Goal: Task Accomplishment & Management: Manage account settings

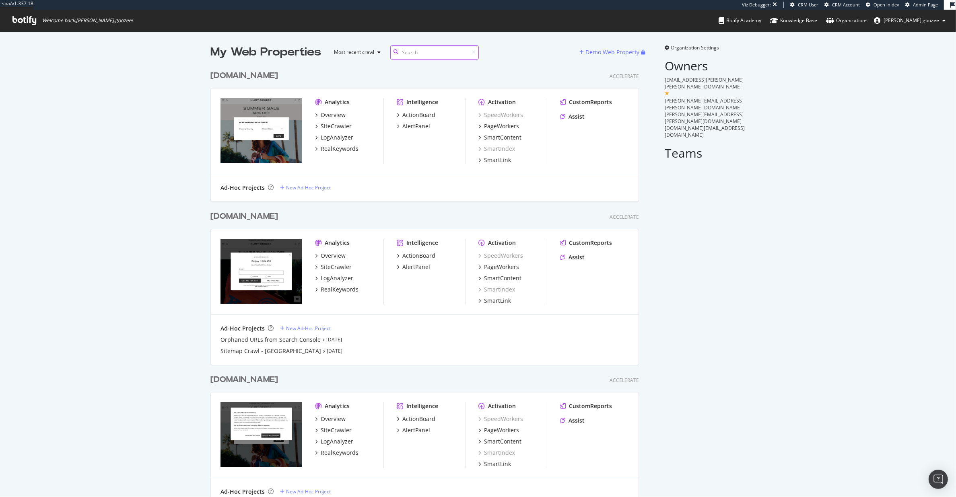
scroll to position [21, 0]
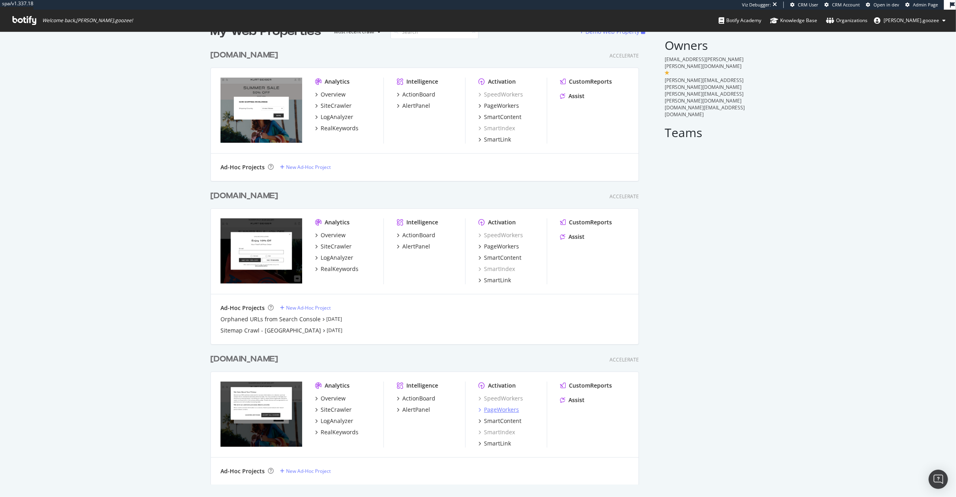
click at [499, 410] on div "PageWorkers" at bounding box center [501, 410] width 35 height 8
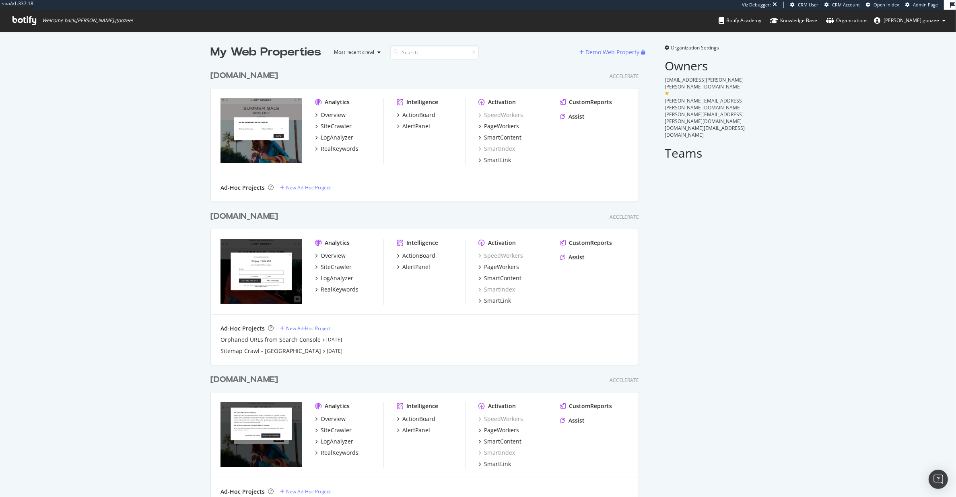
scroll to position [21, 0]
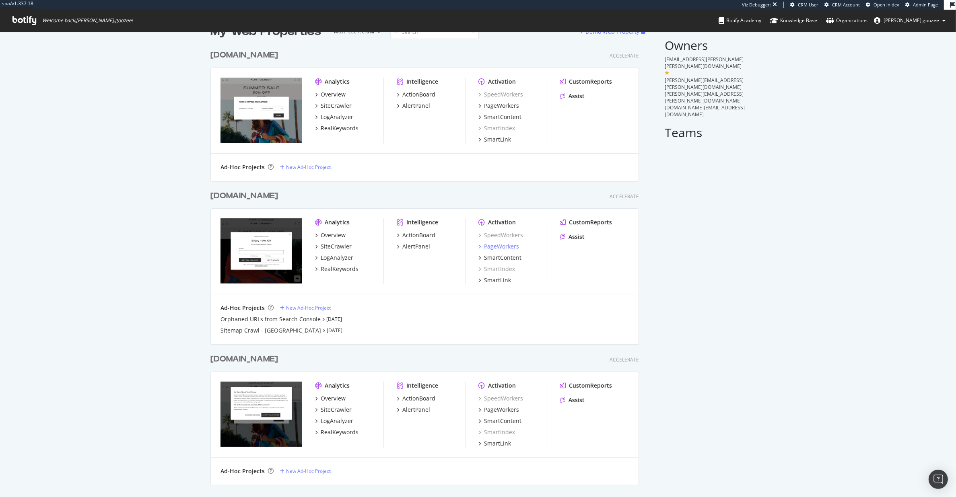
click at [501, 248] on div "PageWorkers" at bounding box center [501, 247] width 35 height 8
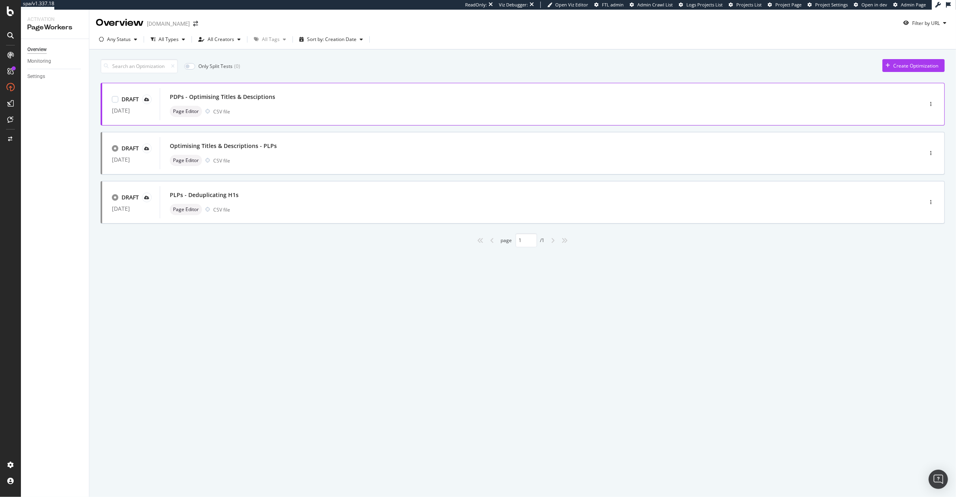
click at [342, 109] on div "Page Editor CSV file" at bounding box center [529, 111] width 719 height 11
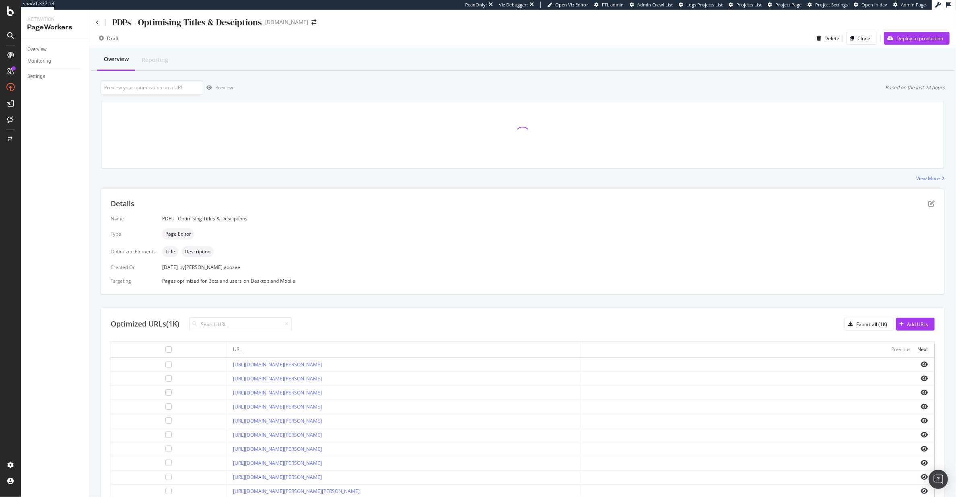
click at [200, 21] on div "PDPs - Optimising Titles & Desciptions" at bounding box center [187, 22] width 150 height 12
copy div "PDPs - Optimising Titles & Desciptions"
click at [857, 325] on div "Export all (1K)" at bounding box center [871, 324] width 31 height 7
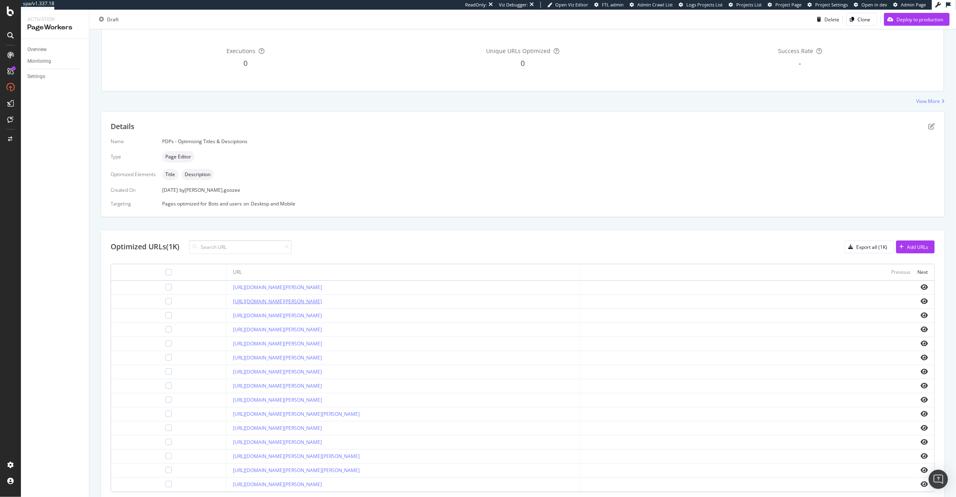
scroll to position [81, 0]
click at [921, 310] on icon "eye" at bounding box center [924, 312] width 7 height 6
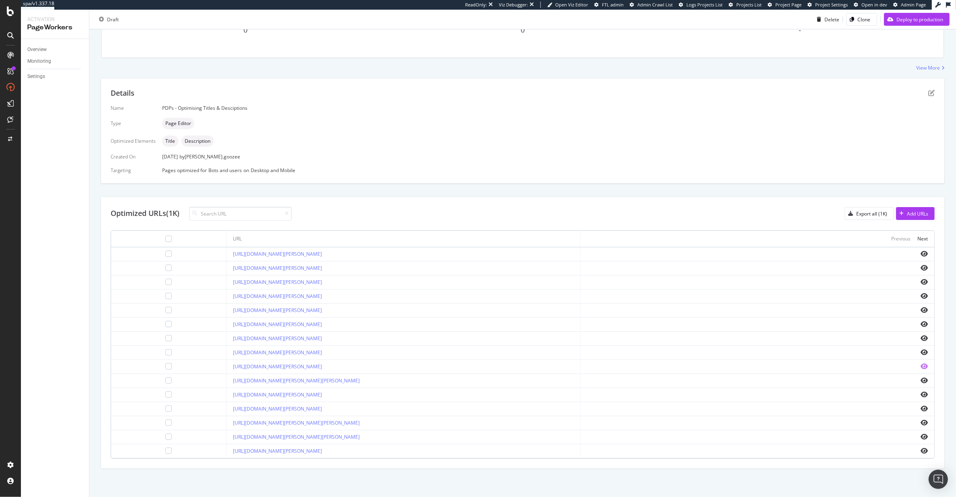
click at [921, 365] on icon "eye" at bounding box center [924, 366] width 7 height 6
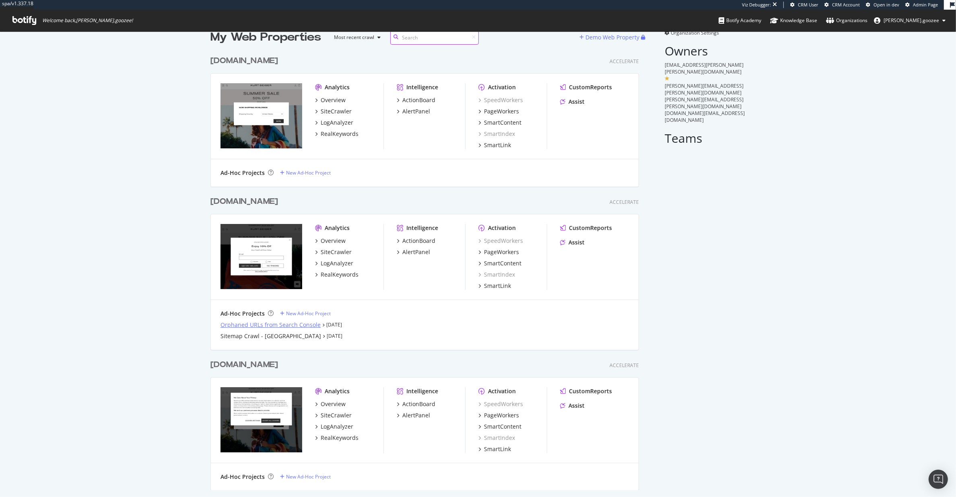
scroll to position [21, 0]
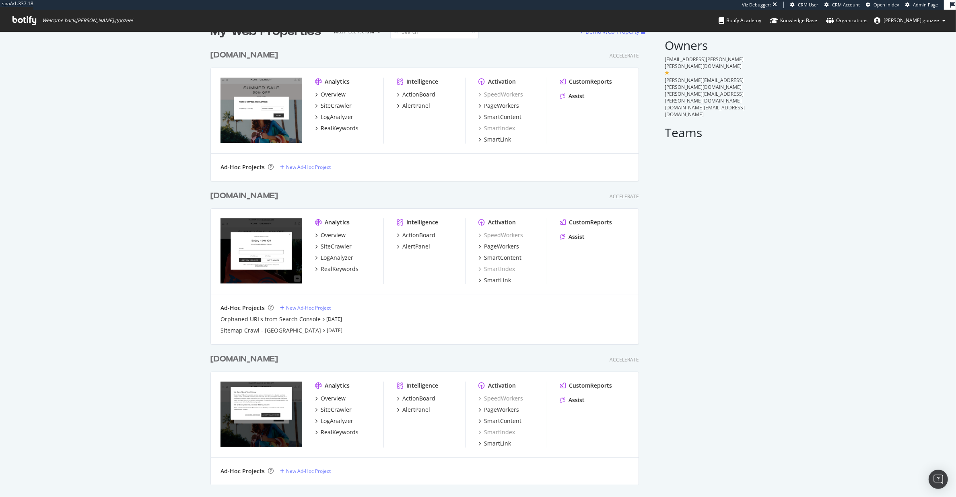
click at [281, 195] on div "[DOMAIN_NAME]" at bounding box center [245, 196] width 71 height 12
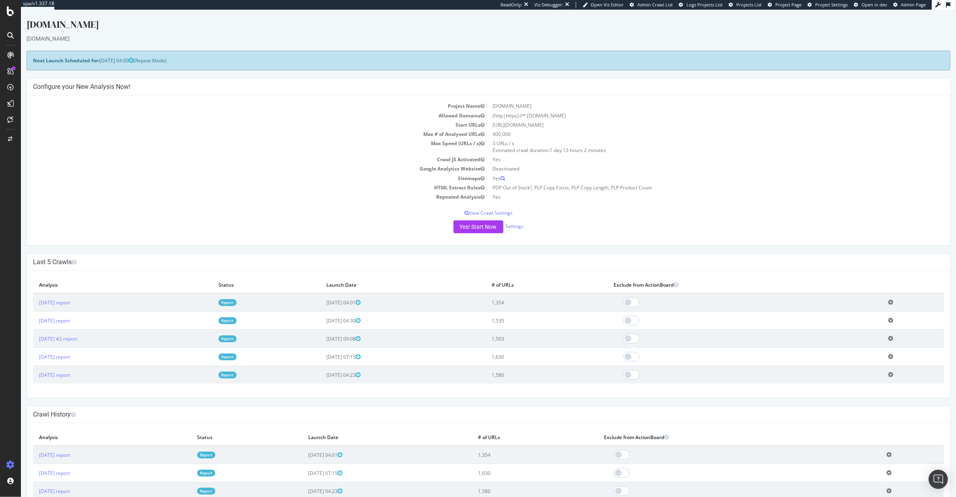
click at [12, 6] on div at bounding box center [10, 248] width 21 height 497
click at [8, 9] on icon at bounding box center [10, 11] width 7 height 10
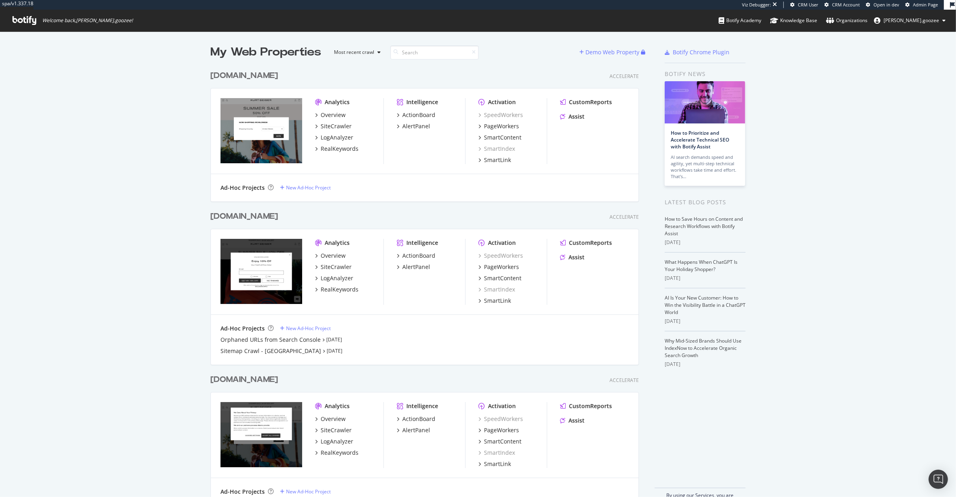
scroll to position [4, 0]
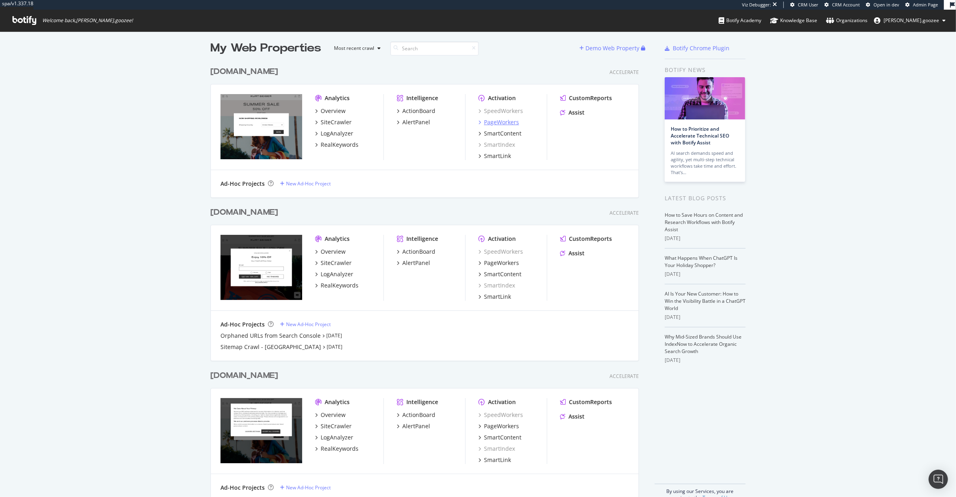
click at [501, 120] on div "PageWorkers" at bounding box center [501, 122] width 35 height 8
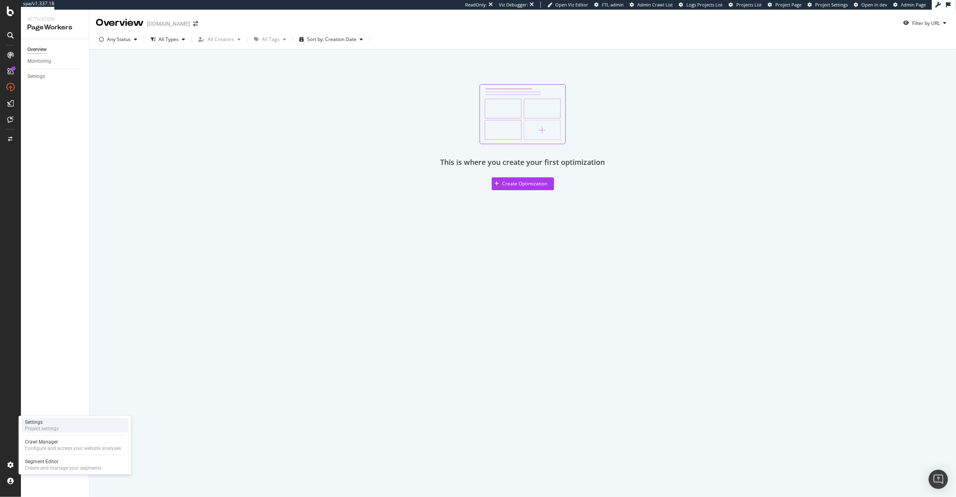
click at [34, 398] on div "Project settings" at bounding box center [42, 429] width 34 height 6
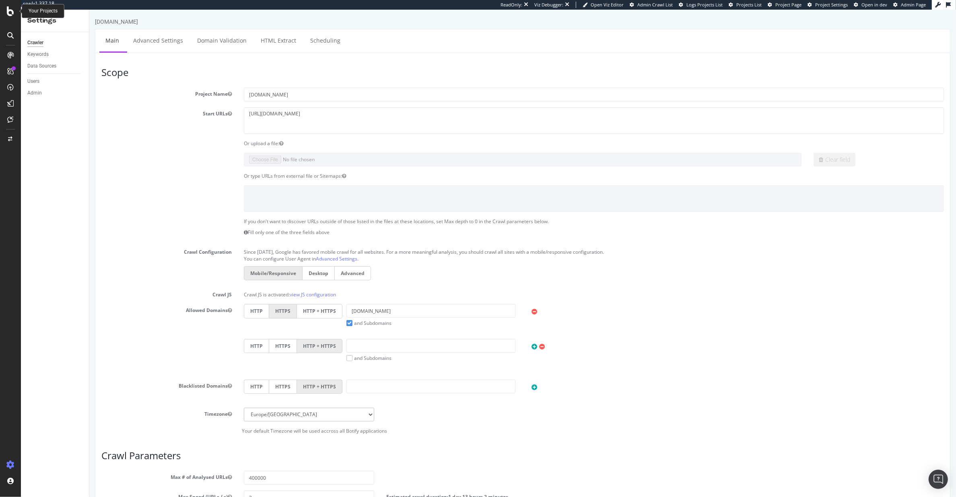
click at [7, 10] on icon at bounding box center [10, 11] width 7 height 10
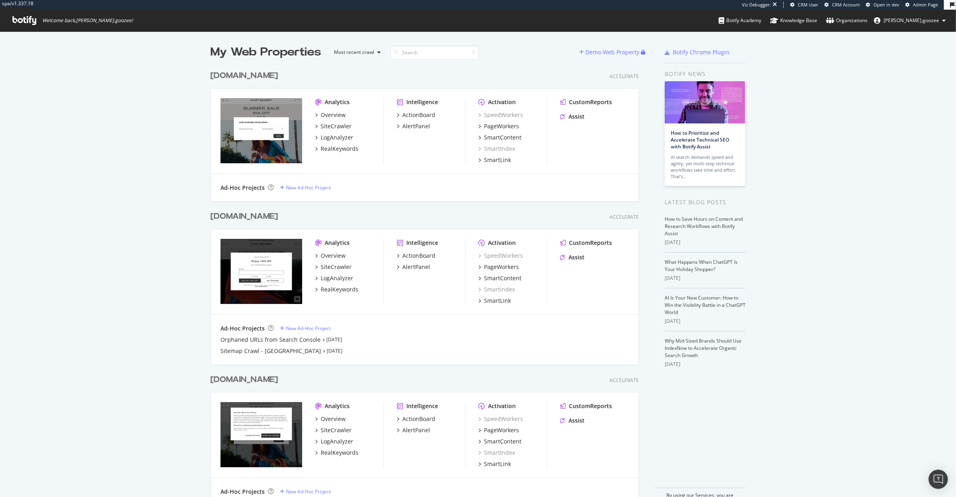
scroll to position [437, 427]
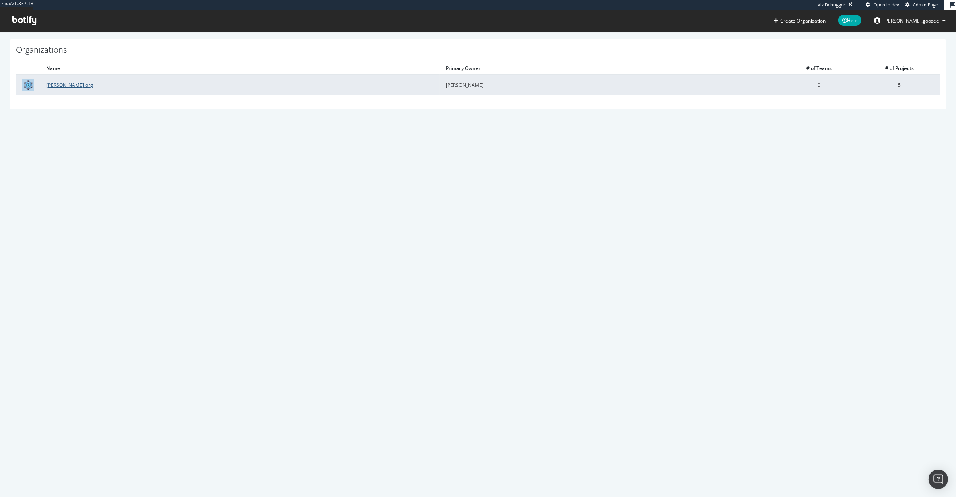
click at [76, 84] on link "Kurt Geiger org" at bounding box center [69, 85] width 47 height 7
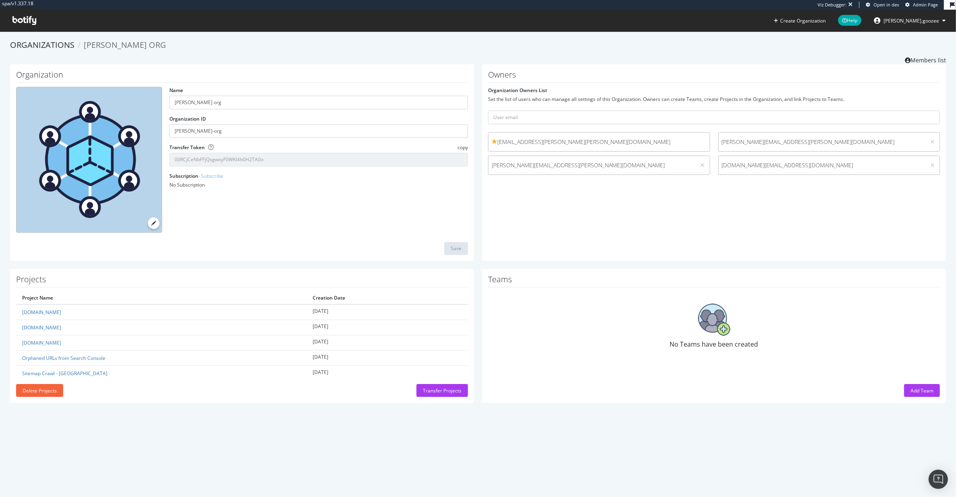
click at [764, 163] on span "jia.li@kurtgeiger.com" at bounding box center [822, 165] width 201 height 8
drag, startPoint x: 770, startPoint y: 166, endPoint x: 709, endPoint y: 168, distance: 61.2
click at [714, 168] on div "jia.li@kurtgeiger.com" at bounding box center [829, 165] width 230 height 19
copy span "jia.li@kurtgeiger.com"
click at [23, 21] on icon at bounding box center [24, 20] width 24 height 9
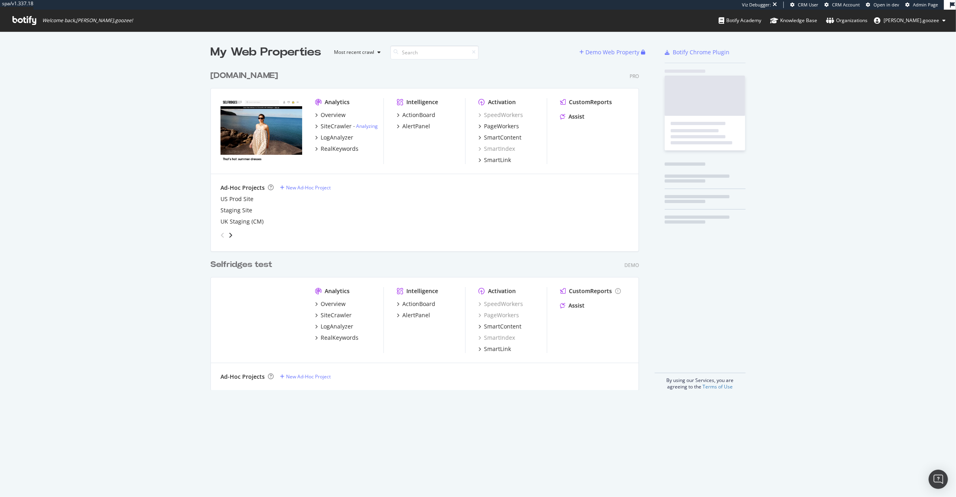
scroll to position [322, 427]
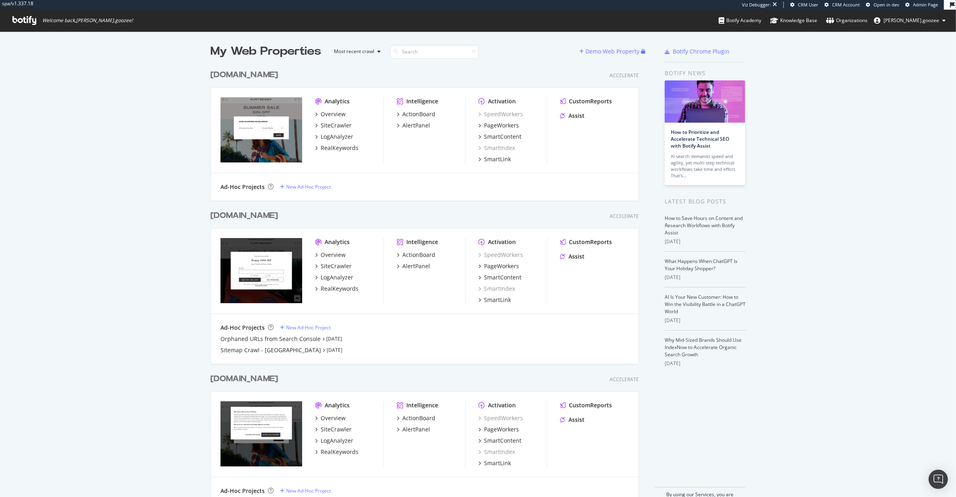
scroll to position [21, 0]
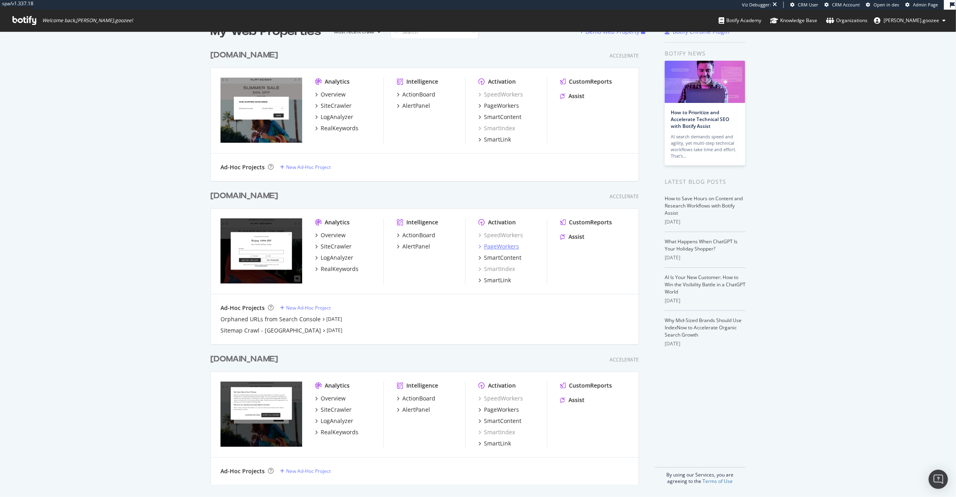
click at [501, 244] on div "PageWorkers" at bounding box center [501, 247] width 35 height 8
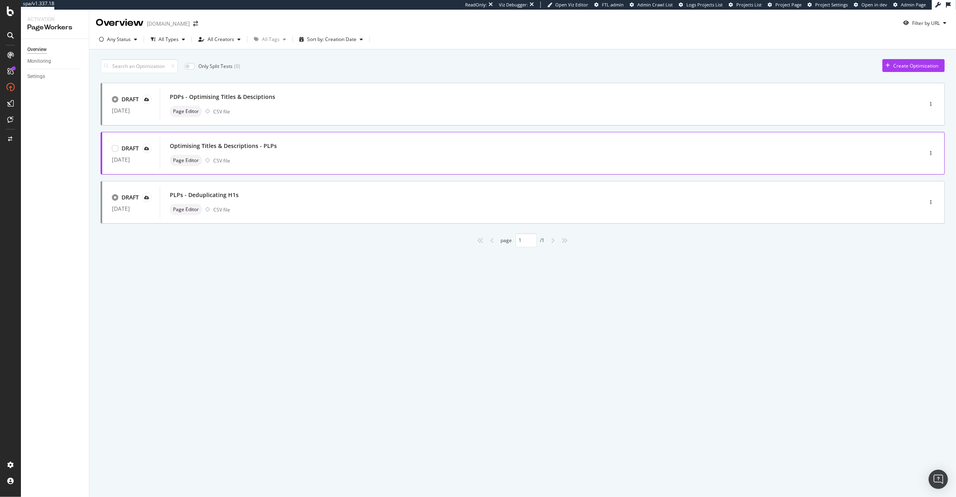
click at [358, 162] on div "Page Editor CSV file" at bounding box center [529, 160] width 719 height 11
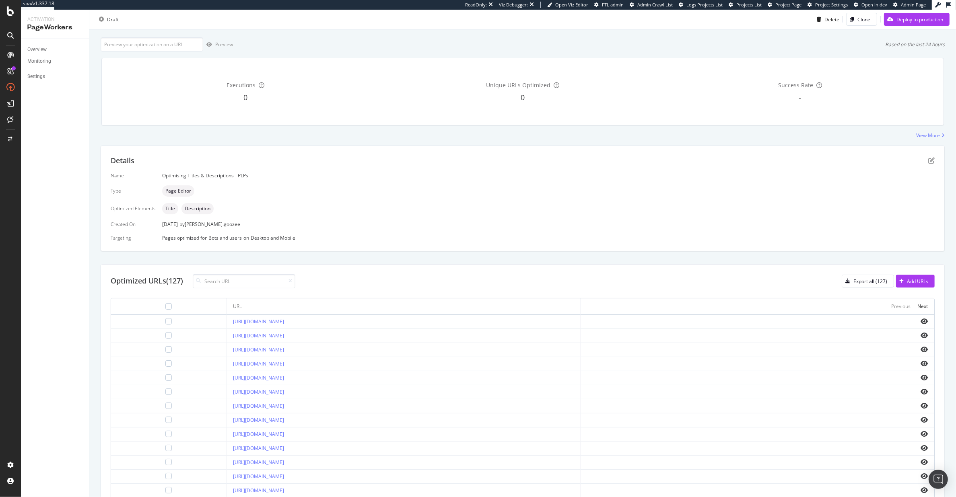
scroll to position [54, 0]
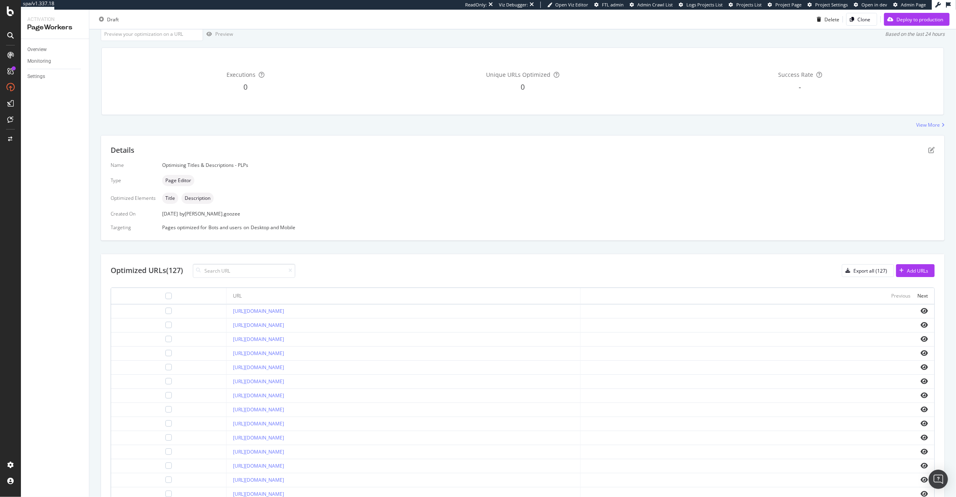
click at [447, 338] on div "[URL][DOMAIN_NAME]" at bounding box center [403, 339] width 340 height 7
click at [863, 268] on div "Export all (127)" at bounding box center [870, 271] width 34 height 7
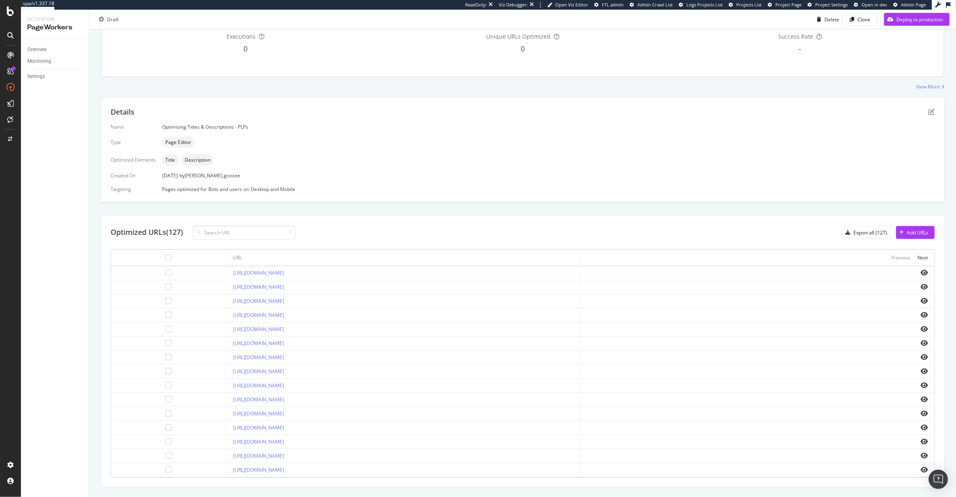
scroll to position [109, 0]
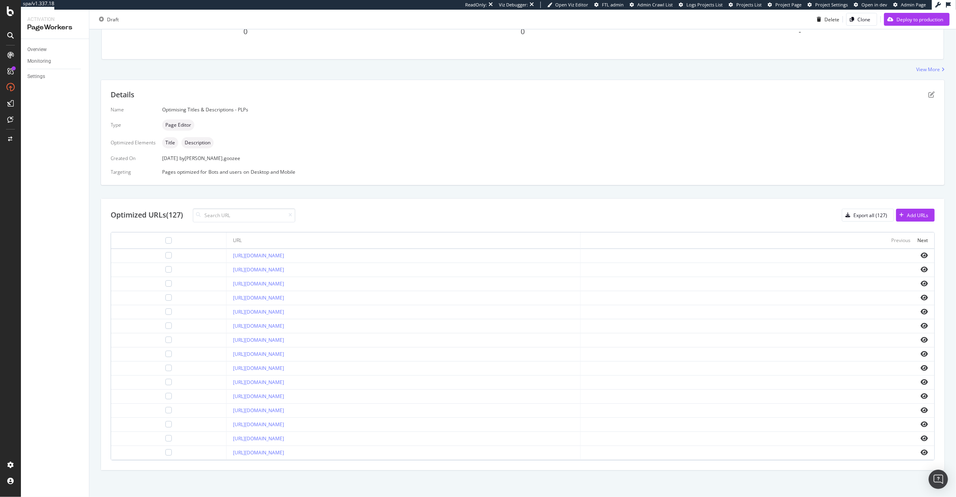
click at [373, 386] on div "https://www.kurtgeiger.us/new/accessories" at bounding box center [403, 382] width 340 height 7
click at [303, 339] on div "[URL][DOMAIN_NAME]" at bounding box center [403, 340] width 340 height 7
click at [921, 328] on icon "eye" at bounding box center [924, 326] width 7 height 6
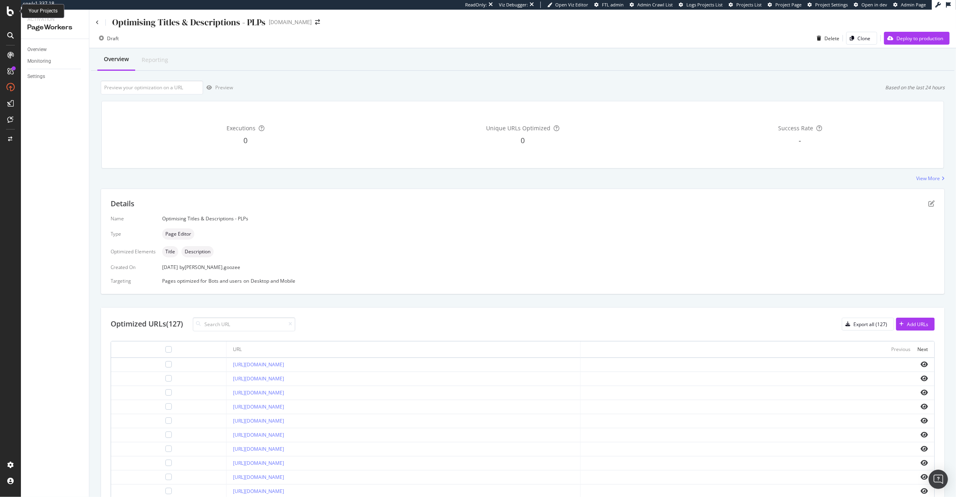
click at [7, 8] on icon at bounding box center [10, 11] width 7 height 10
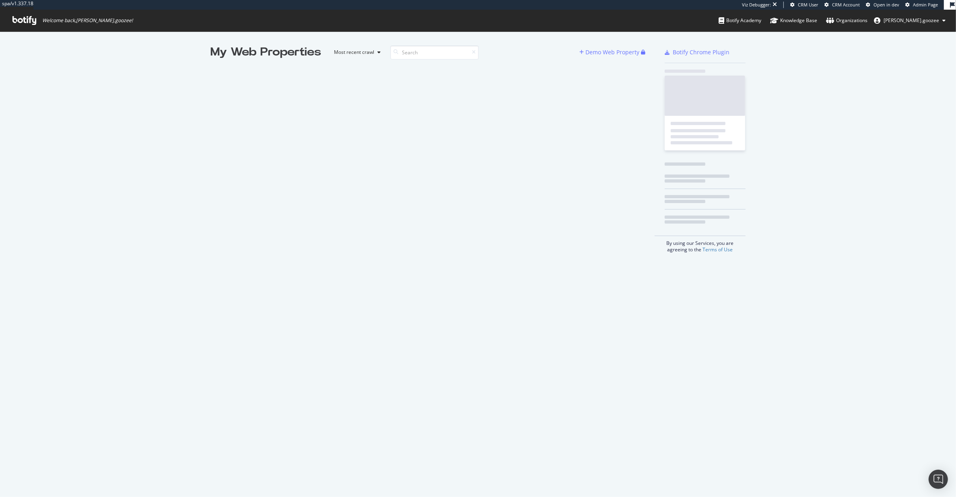
scroll to position [490, 941]
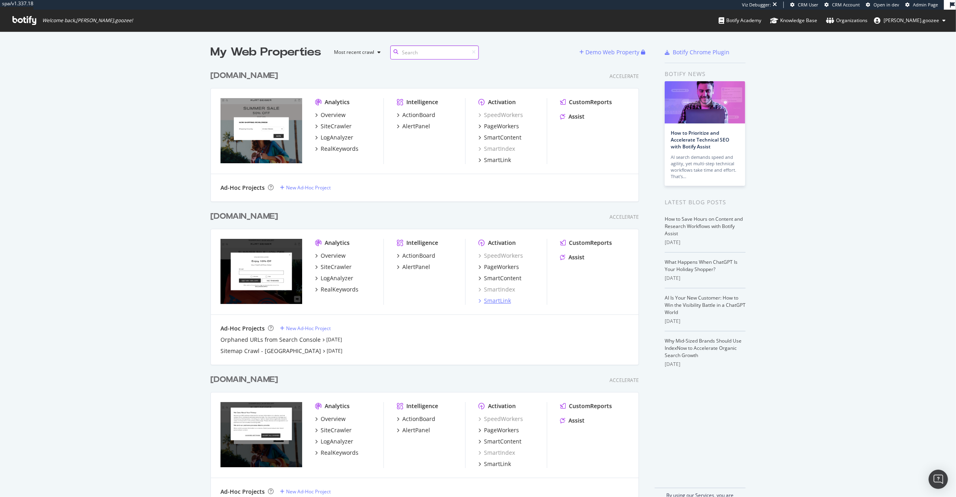
scroll to position [21, 0]
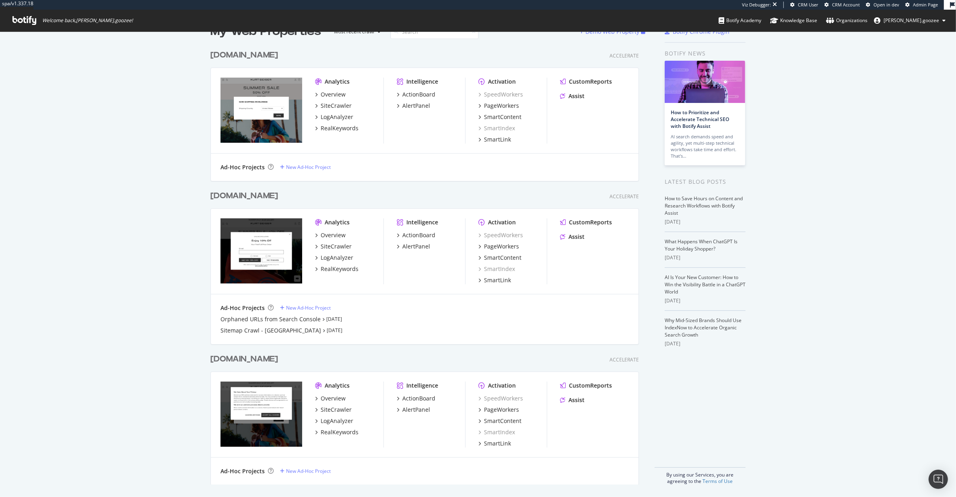
click at [609, 290] on div "Analytics Overview SiteCrawler LogAnalyzer RealKeywords Intelligence ActionBoar…" at bounding box center [425, 252] width 428 height 86
click at [492, 248] on div "PageWorkers" at bounding box center [501, 247] width 35 height 8
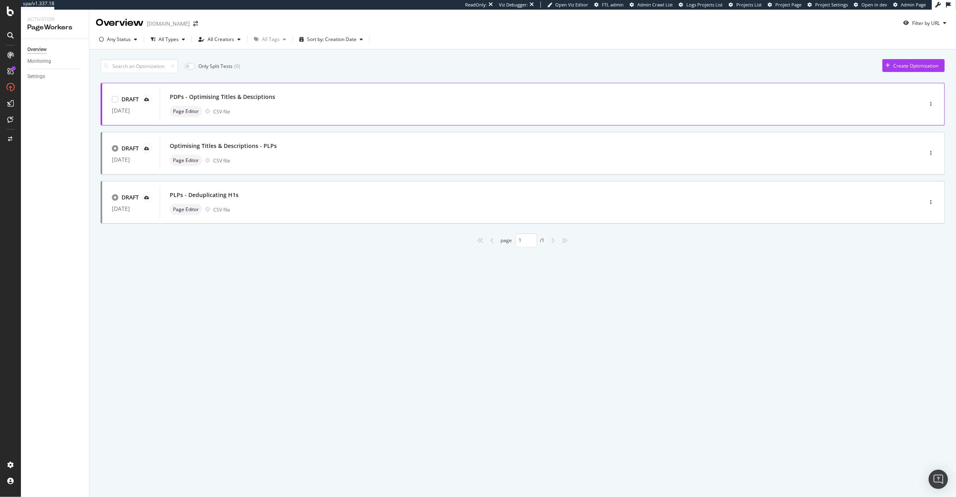
click at [336, 93] on div "PDPs - Optimising Titles & Desciptions" at bounding box center [529, 96] width 719 height 11
click at [359, 198] on div "PLPs - Deduplicating H1s" at bounding box center [529, 195] width 719 height 11
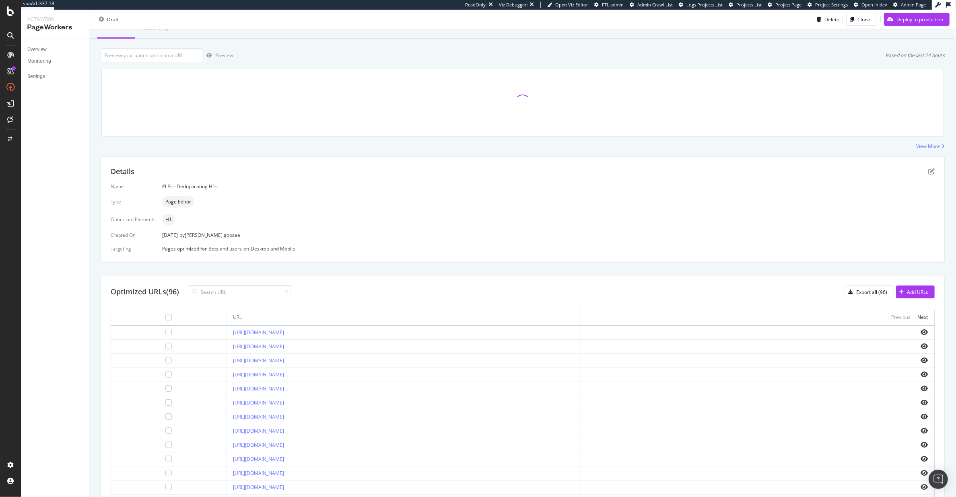
scroll to position [49, 0]
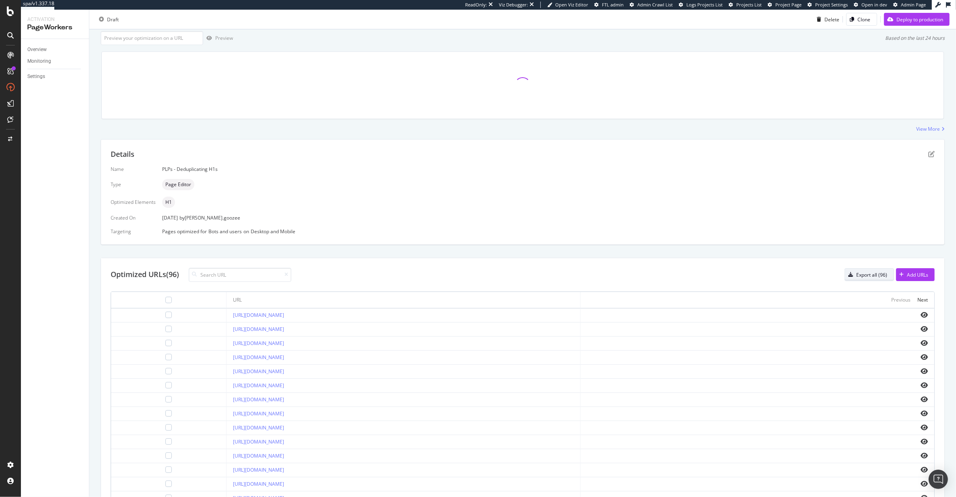
click at [867, 274] on div "Export all (96)" at bounding box center [871, 275] width 31 height 7
click at [921, 314] on icon "eye" at bounding box center [924, 315] width 7 height 6
click at [921, 315] on icon "eye" at bounding box center [924, 315] width 7 height 6
click at [921, 343] on icon "eye" at bounding box center [924, 343] width 7 height 6
click at [928, 152] on icon "pen-to-square" at bounding box center [931, 154] width 6 height 6
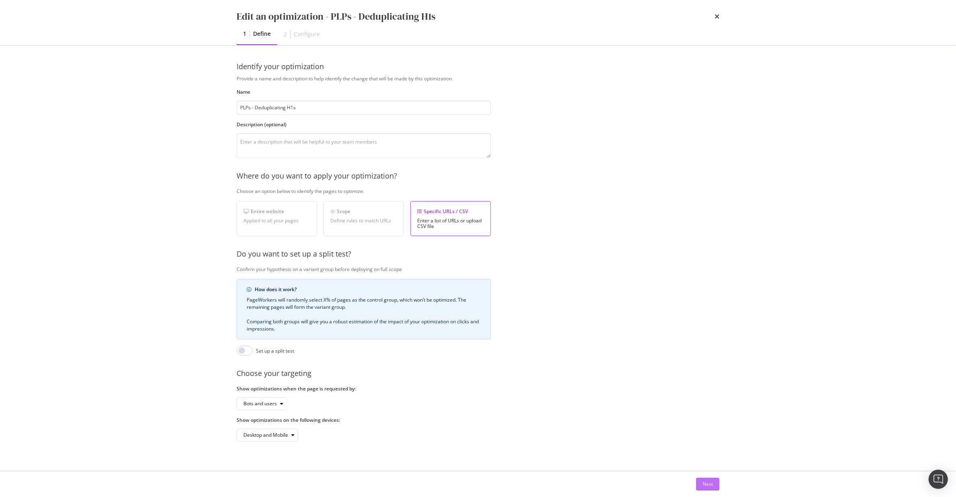
click at [711, 487] on div "Next" at bounding box center [707, 484] width 10 height 7
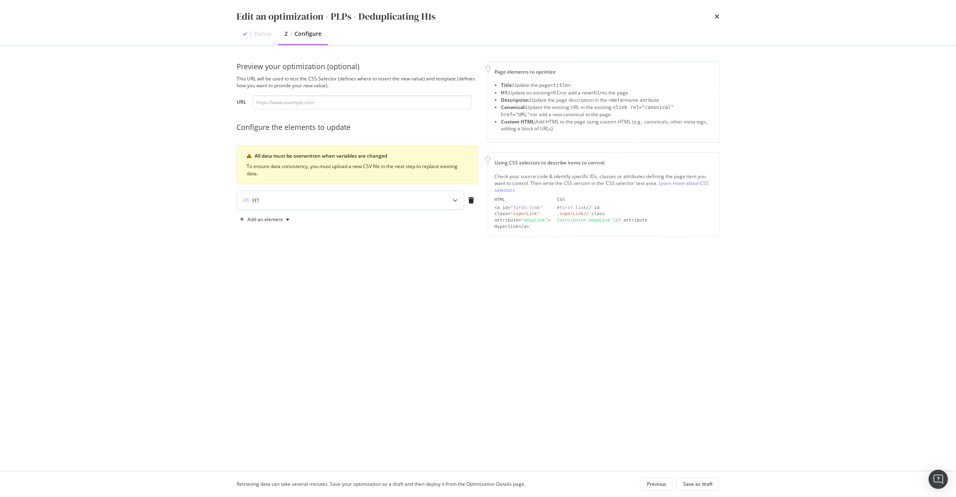
click at [447, 200] on div "modal" at bounding box center [455, 200] width 18 height 19
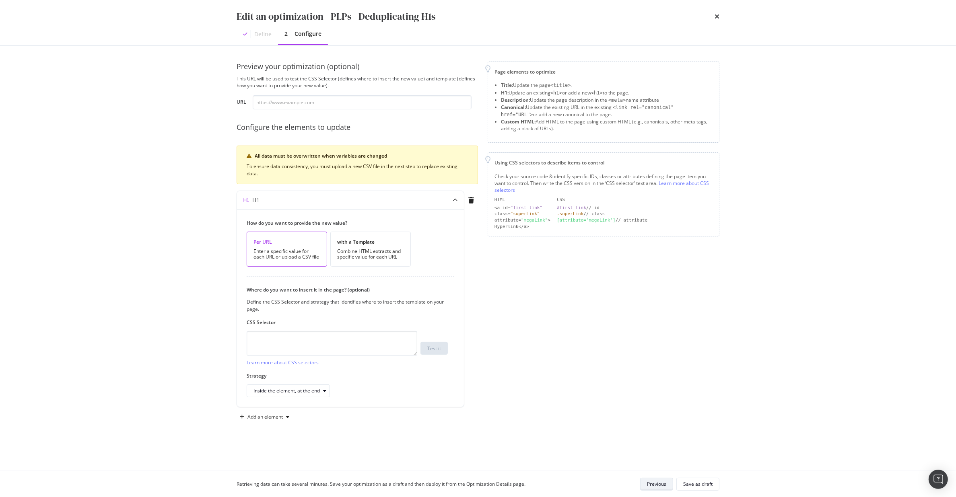
click at [655, 485] on div "Previous" at bounding box center [656, 484] width 19 height 7
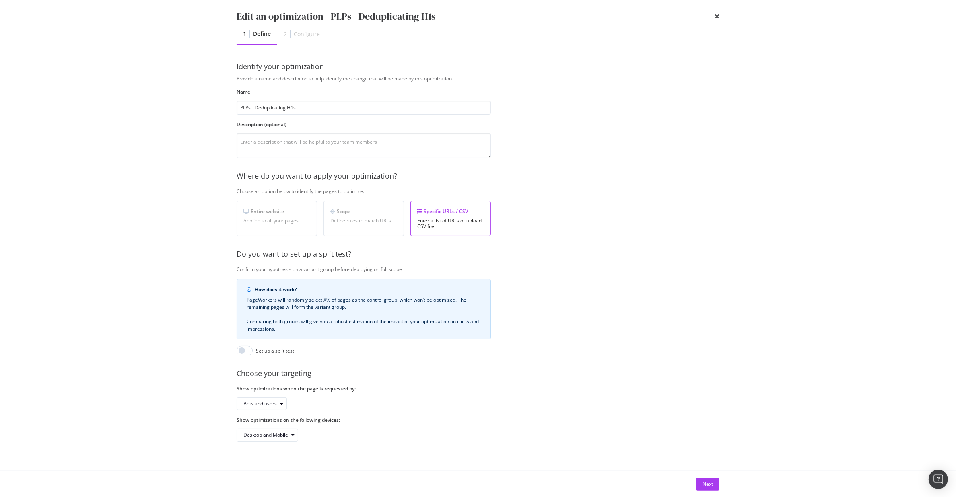
click at [714, 14] on div "Edit an optimization - PLPs - Deduplicating H1s" at bounding box center [478, 17] width 483 height 14
click at [719, 19] on icon "times" at bounding box center [717, 16] width 5 height 6
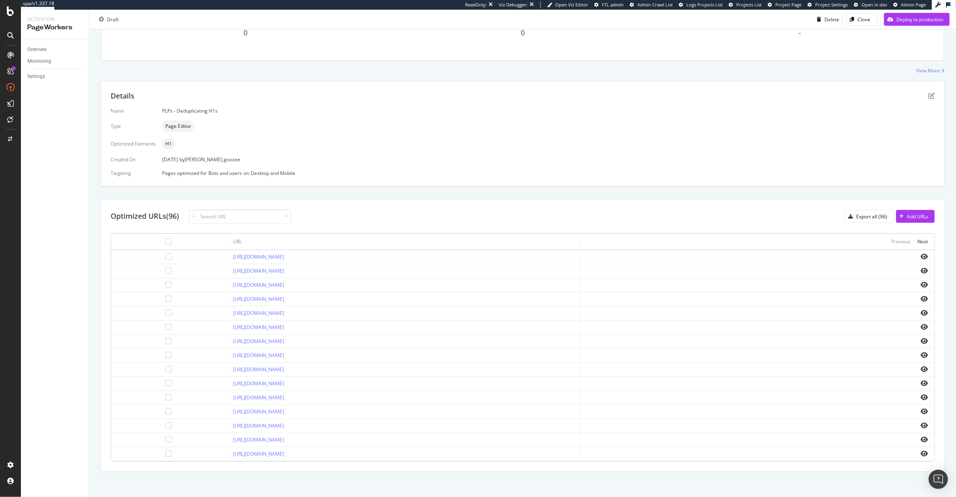
scroll to position [113, 0]
click at [921, 265] on icon "eye" at bounding box center [924, 268] width 7 height 6
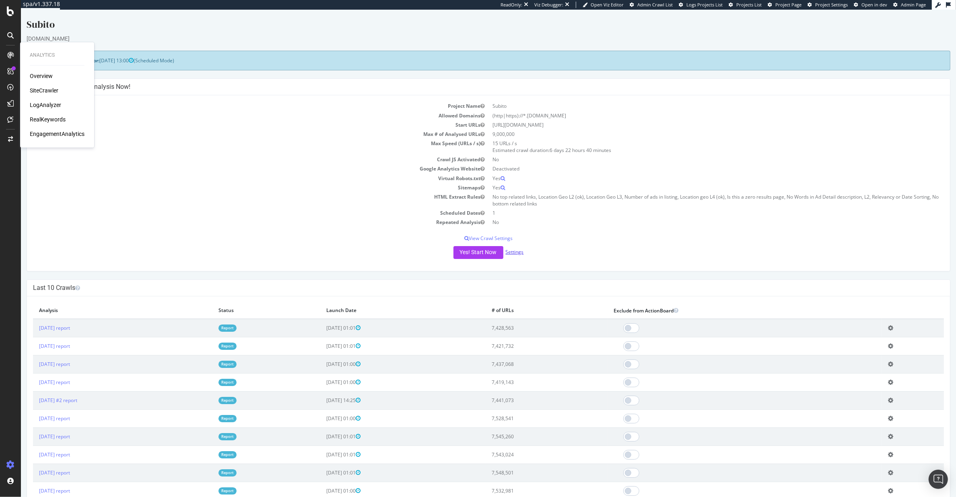
click at [517, 250] on link "Settings" at bounding box center [515, 252] width 18 height 7
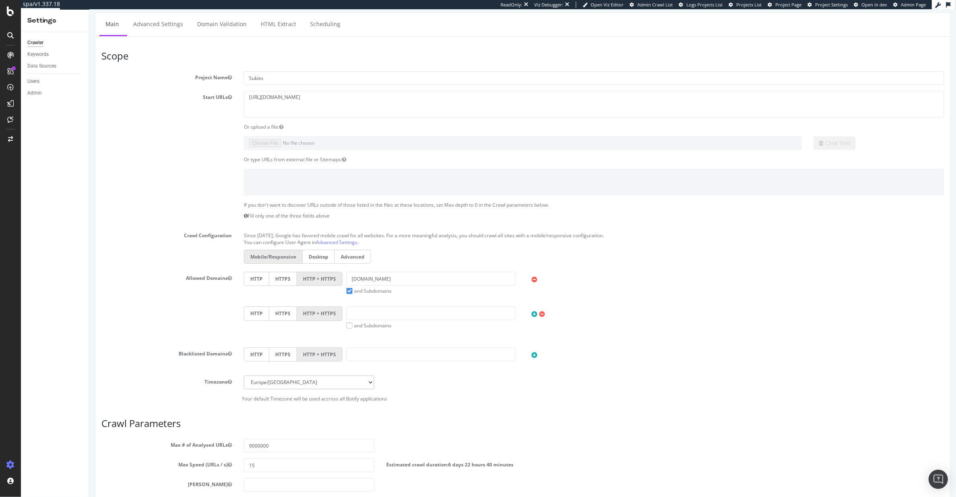
scroll to position [17, 0]
click at [321, 29] on link "Scheduling" at bounding box center [325, 23] width 42 height 22
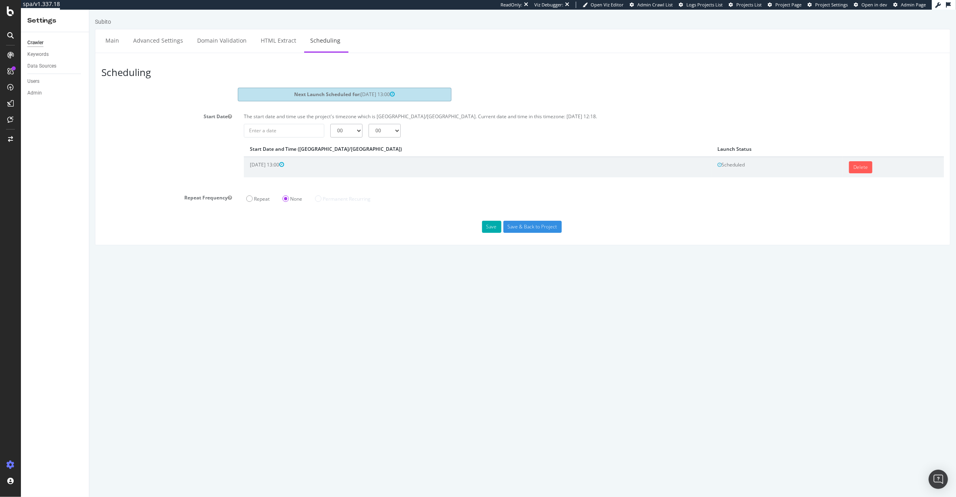
click at [534, 74] on header "Scheduling" at bounding box center [522, 73] width 851 height 29
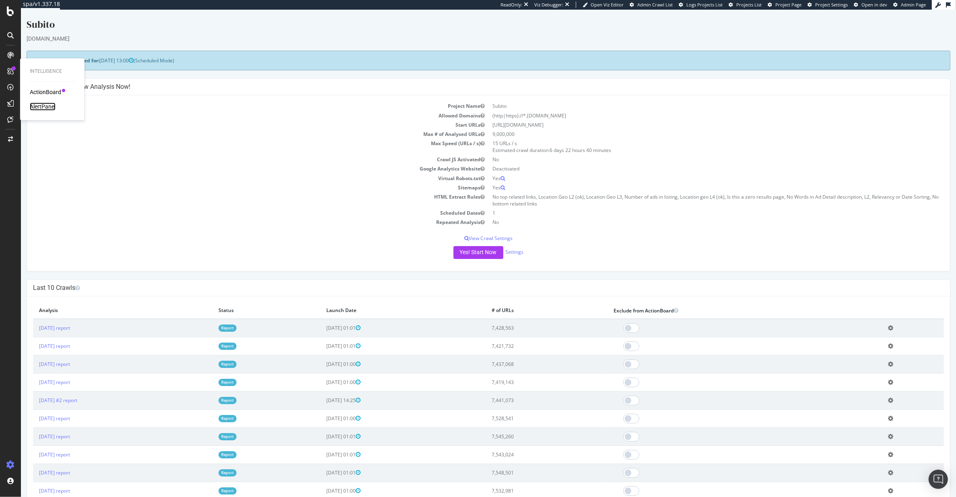
click at [47, 110] on div "AlertPanel" at bounding box center [43, 107] width 26 height 8
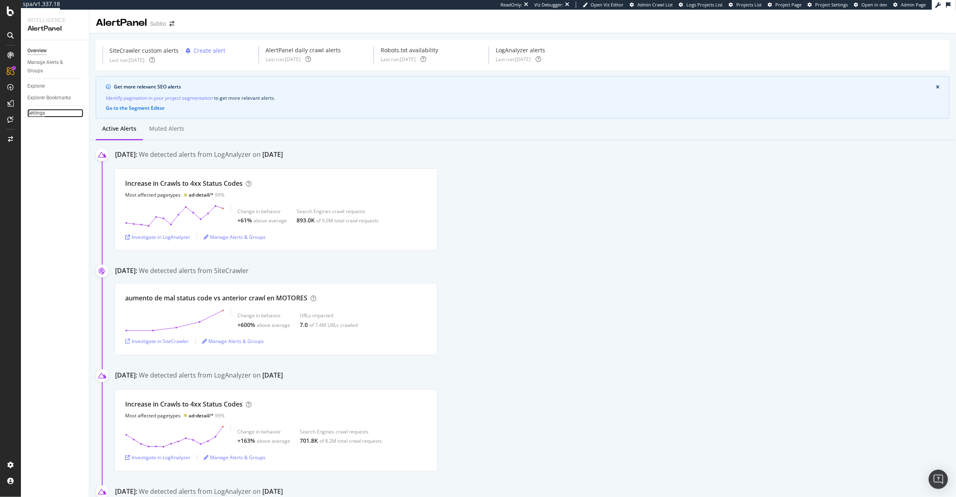
click at [38, 110] on div "Settings" at bounding box center [36, 113] width 18 height 8
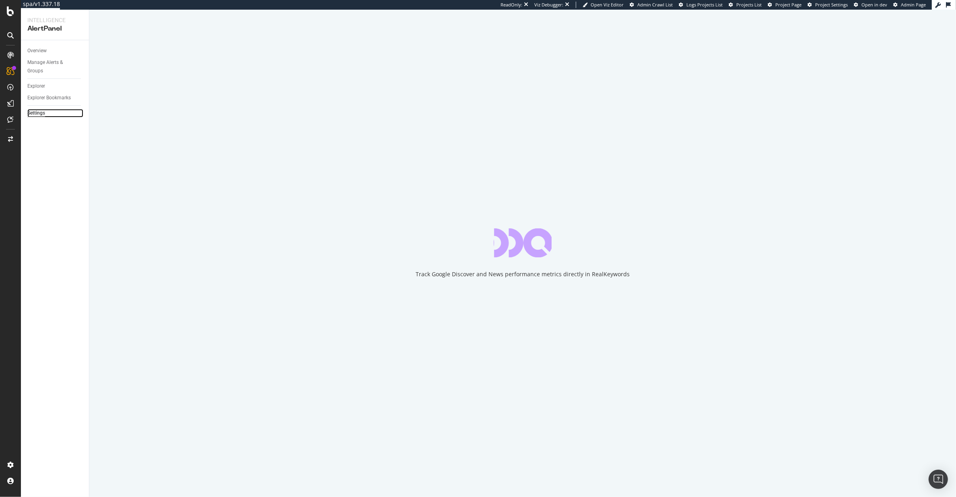
select select "01"
